Goal: Leave review/rating: Leave review/rating

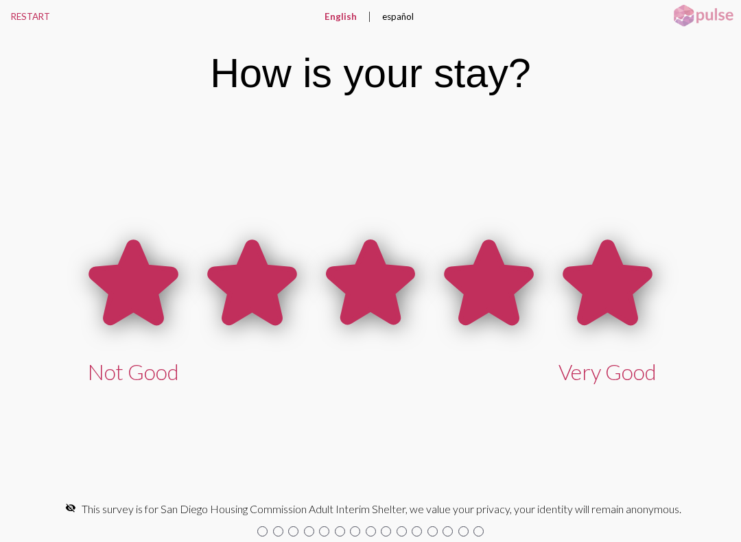
click at [121, 288] on icon at bounding box center [133, 282] width 84 height 81
